Goal: Task Accomplishment & Management: Use online tool/utility

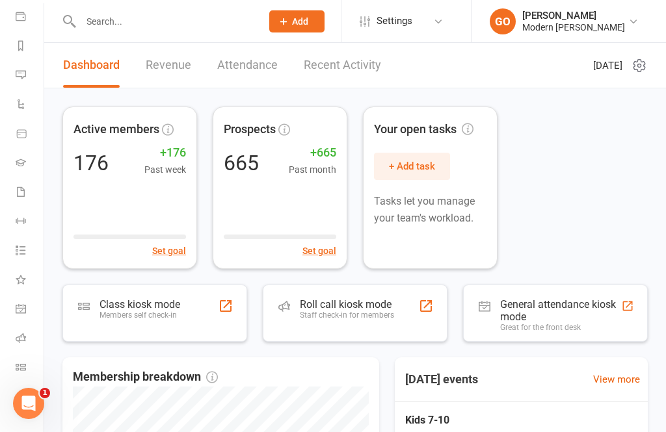
scroll to position [151, 0]
click at [17, 364] on icon at bounding box center [21, 367] width 10 height 10
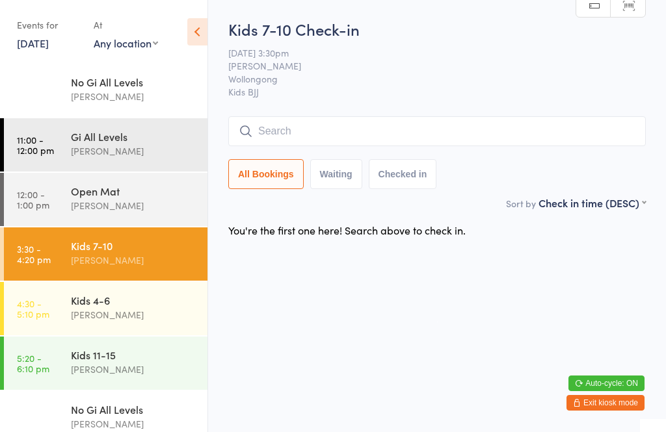
click at [598, 407] on button "Exit kiosk mode" at bounding box center [605, 403] width 78 height 16
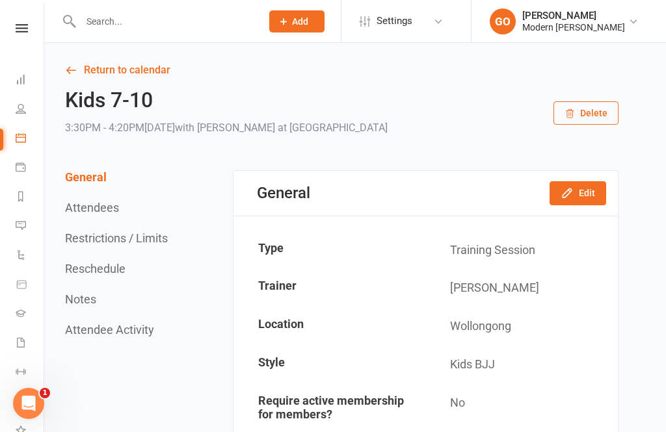
click at [27, 25] on icon at bounding box center [22, 28] width 12 height 8
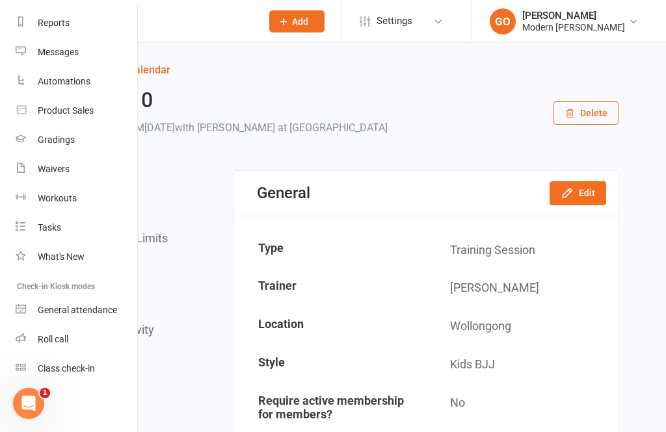
scroll to position [164, 0]
click at [73, 373] on div "Class check-in" at bounding box center [66, 369] width 57 height 10
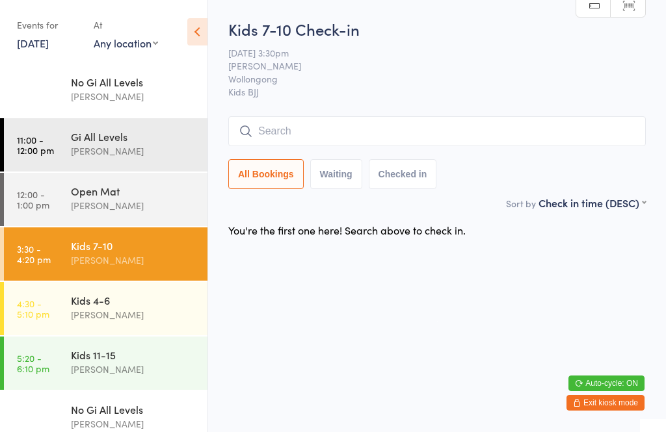
click at [164, 256] on div "[PERSON_NAME]" at bounding box center [134, 260] width 126 height 15
click at [204, 36] on icon at bounding box center [197, 31] width 20 height 27
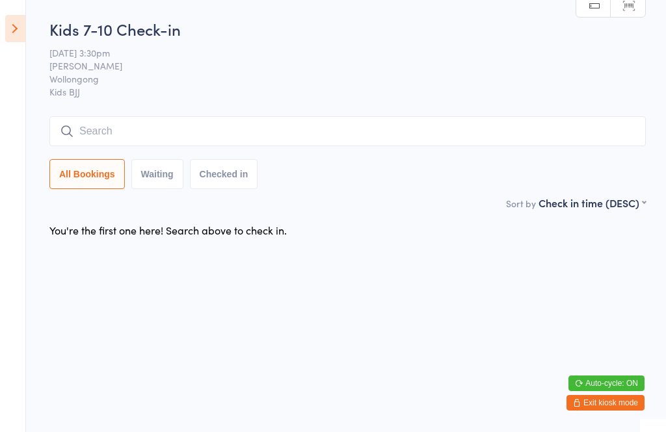
click at [600, 410] on button "Exit kiosk mode" at bounding box center [605, 403] width 78 height 16
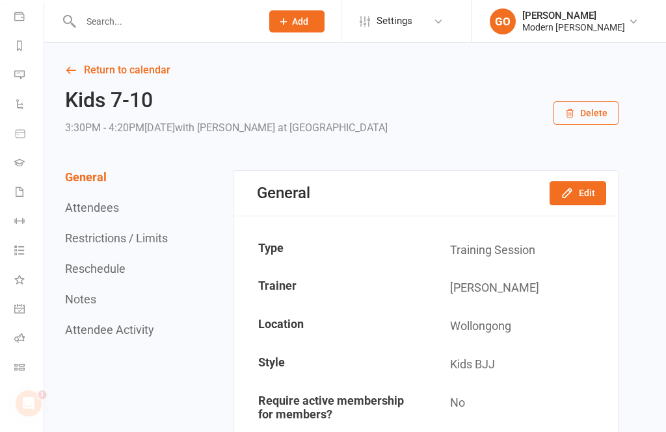
scroll to position [151, 1]
click at [23, 364] on icon at bounding box center [19, 367] width 10 height 10
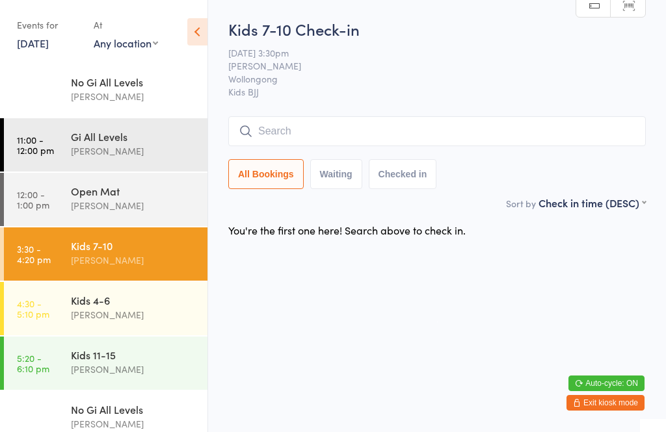
click at [625, 401] on button "Exit kiosk mode" at bounding box center [605, 403] width 78 height 16
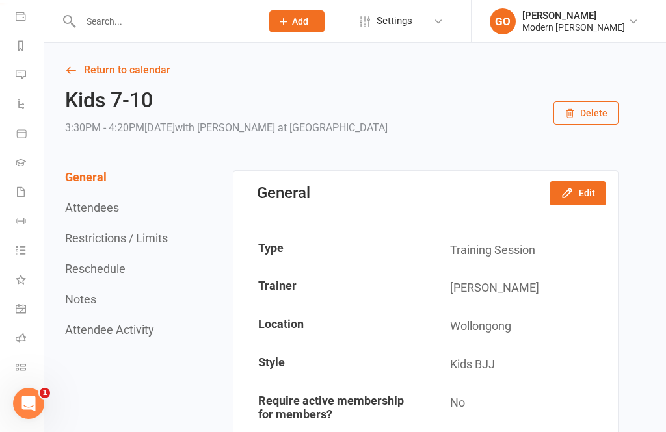
scroll to position [151, 0]
click at [25, 367] on icon at bounding box center [21, 367] width 10 height 10
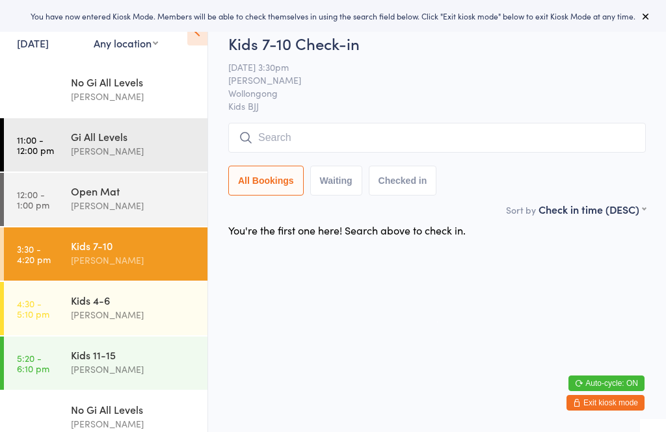
click at [157, 263] on div "[PERSON_NAME]" at bounding box center [134, 260] width 126 height 15
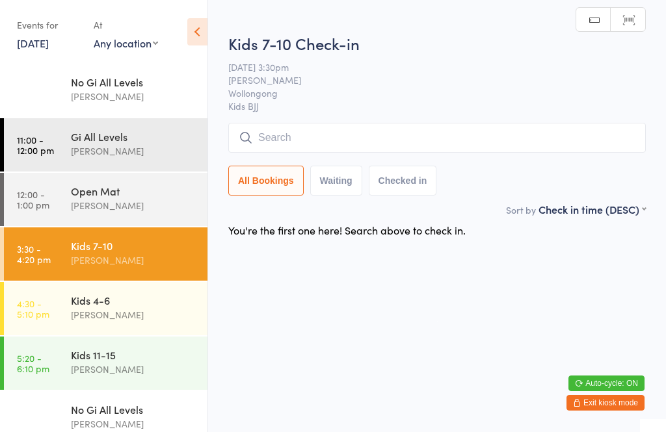
click at [320, 143] on input "search" at bounding box center [437, 138] width 418 height 30
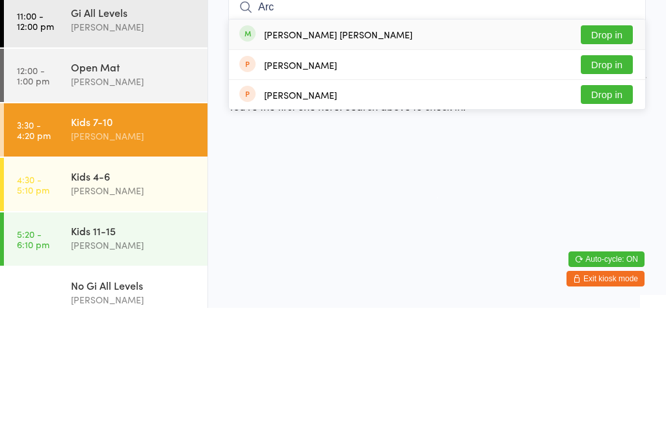
type input "Arc"
click at [356, 144] on div "[PERSON_NAME] [PERSON_NAME] Drop in" at bounding box center [437, 159] width 416 height 30
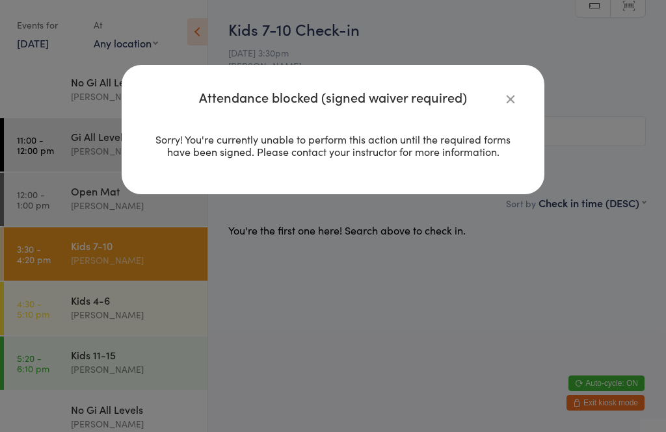
click at [512, 98] on button "button" at bounding box center [511, 99] width 16 height 16
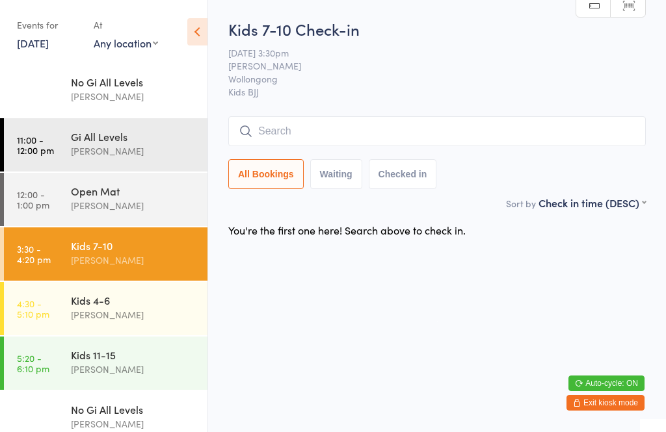
click at [299, 124] on input "search" at bounding box center [437, 131] width 418 height 30
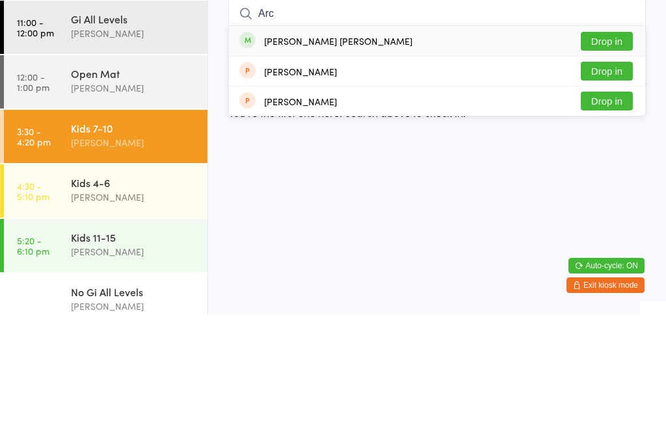
type input "Arc"
click at [606, 150] on button "Drop in" at bounding box center [607, 159] width 52 height 19
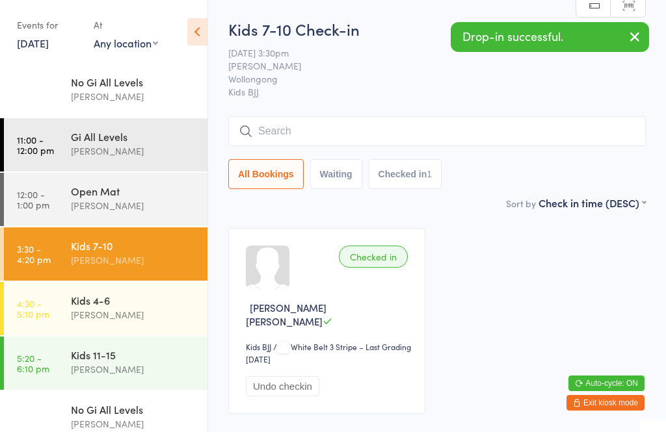
click at [338, 130] on input "search" at bounding box center [437, 131] width 418 height 30
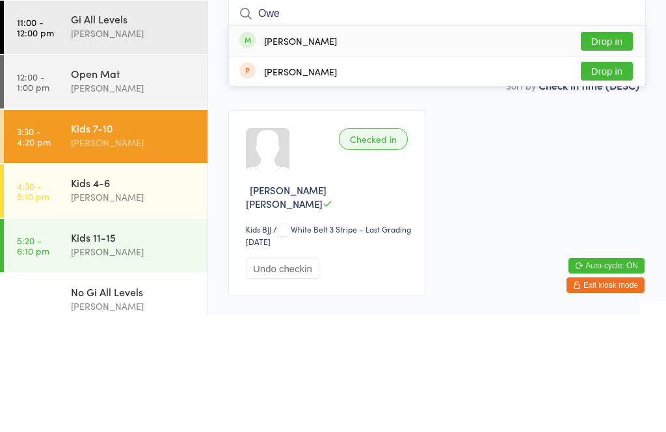
type input "Owe"
click at [618, 150] on button "Drop in" at bounding box center [607, 159] width 52 height 19
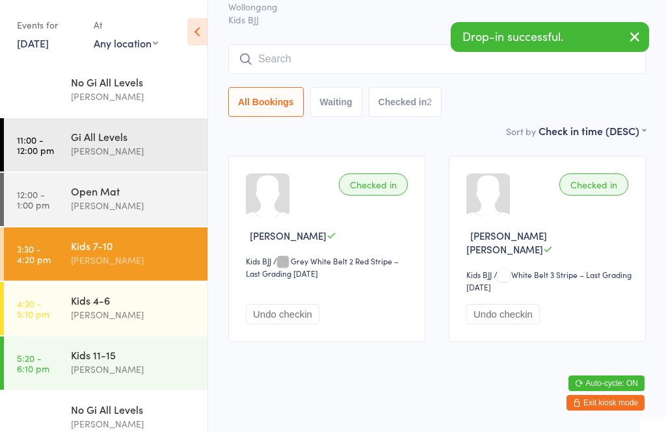
click at [360, 61] on input "search" at bounding box center [437, 59] width 418 height 30
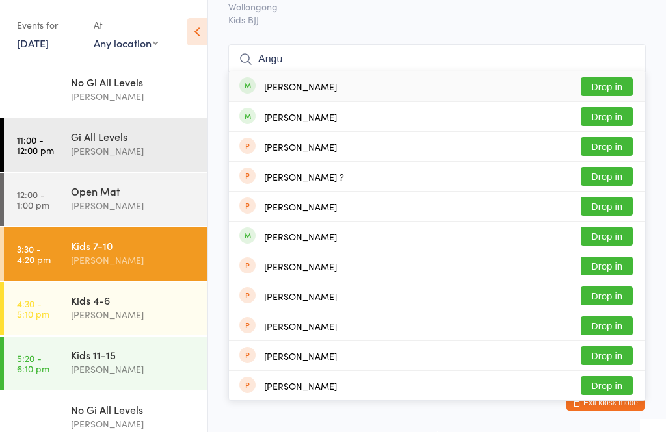
type input "Angu"
click at [604, 114] on button "Drop in" at bounding box center [607, 116] width 52 height 19
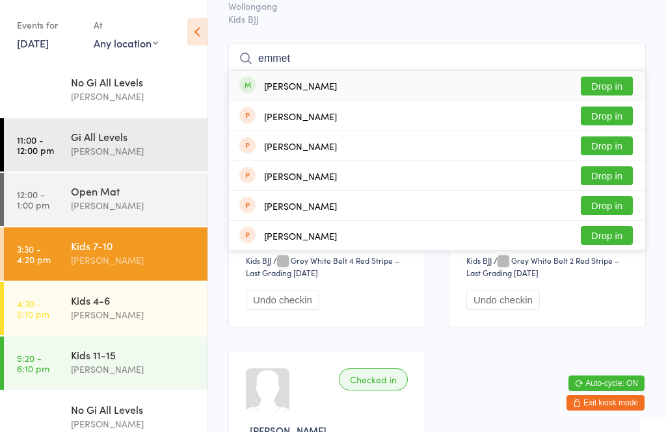
type input "emmet"
click at [612, 86] on button "Drop in" at bounding box center [607, 86] width 52 height 19
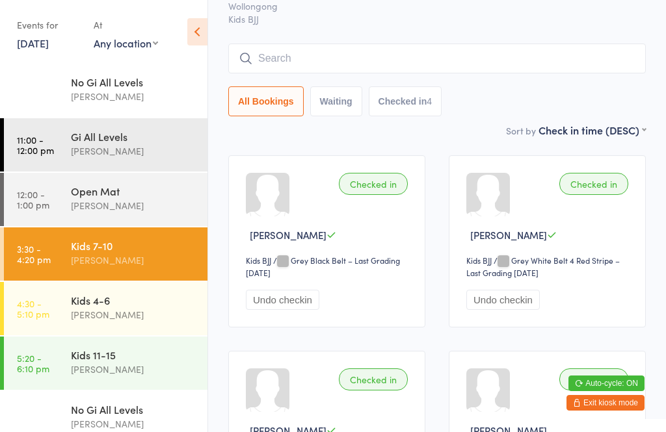
click at [376, 64] on input "search" at bounding box center [437, 59] width 418 height 30
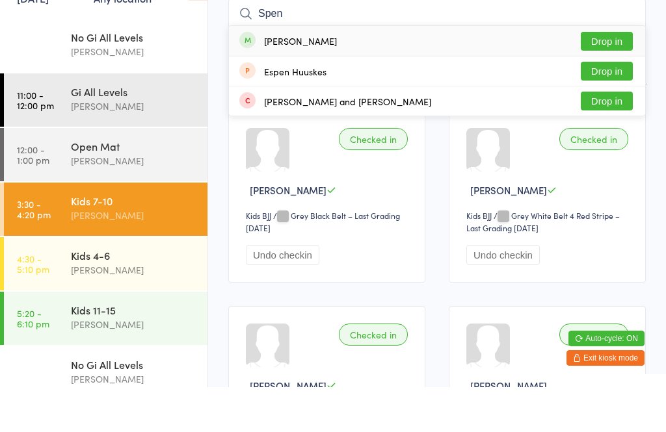
type input "Spen"
click at [612, 77] on button "Drop in" at bounding box center [607, 86] width 52 height 19
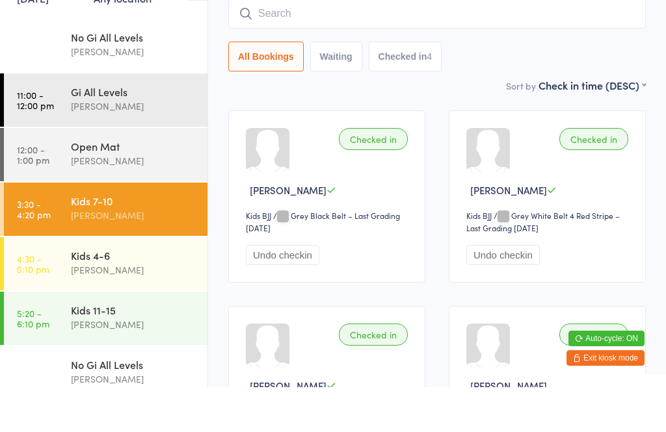
scroll to position [118, 0]
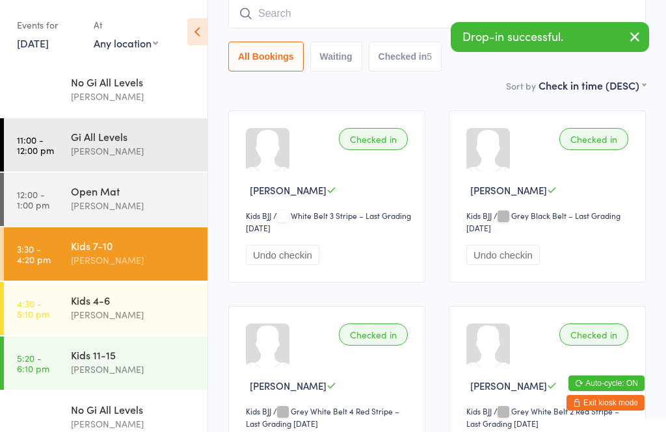
click at [403, 20] on input "search" at bounding box center [437, 14] width 418 height 30
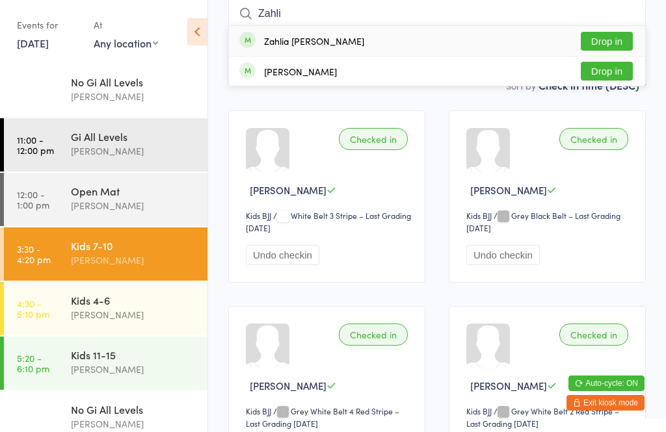
type input "Zahli"
click at [609, 40] on button "Drop in" at bounding box center [607, 41] width 52 height 19
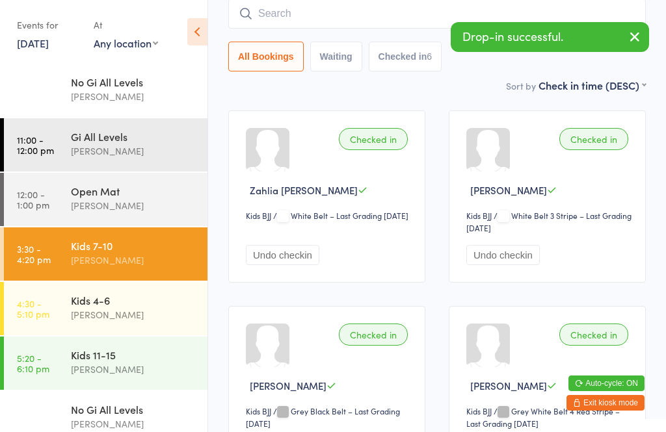
click at [393, 17] on input "search" at bounding box center [437, 14] width 418 height 30
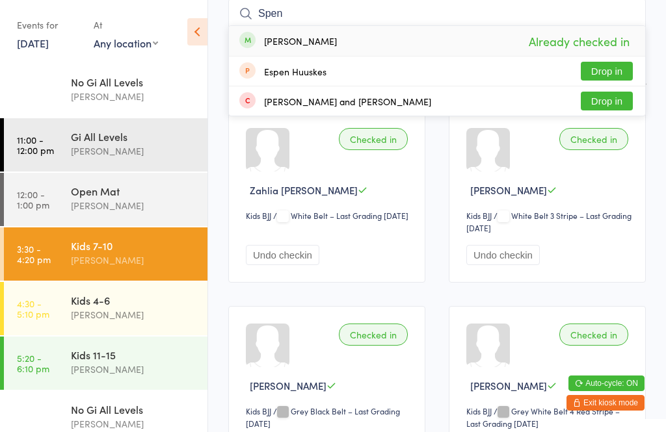
click at [213, 57] on ui-view "Kids 7-10 Check-in [DATE] 3:30pm [PERSON_NAME] Kids BJJ Manual search Scanner i…" at bounding box center [437, 300] width 458 height 800
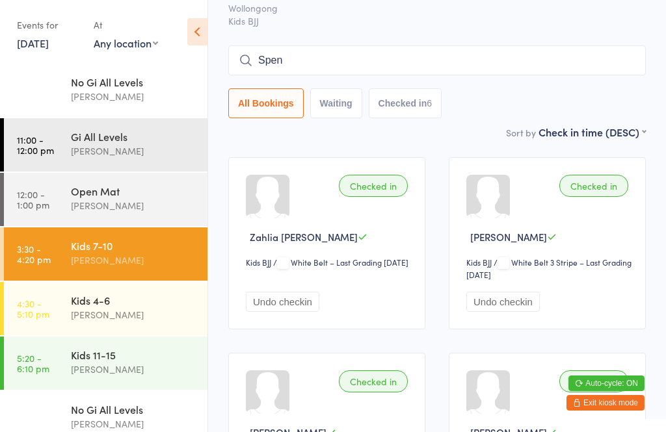
scroll to position [70, 0]
click at [367, 61] on input "Spen" at bounding box center [437, 61] width 418 height 30
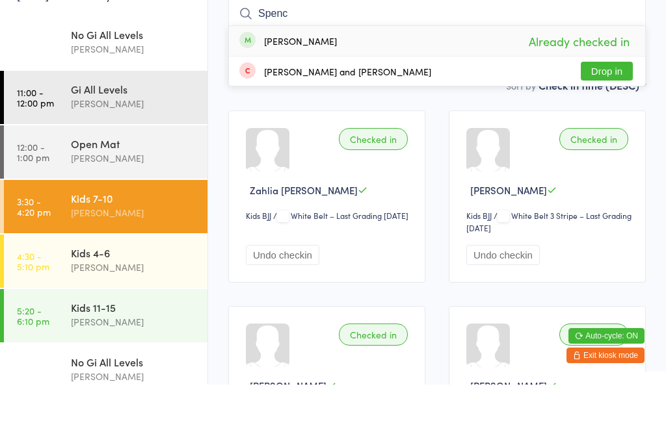
type input "Spenc"
click at [609, 109] on button "Drop in" at bounding box center [607, 118] width 52 height 19
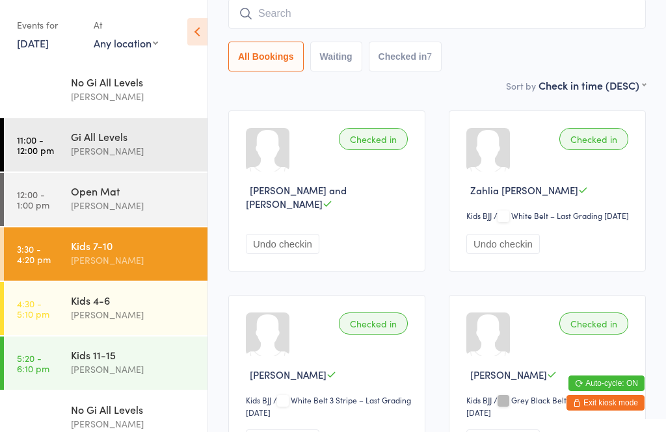
click at [598, 411] on button "Exit kiosk mode" at bounding box center [605, 403] width 78 height 16
